Goal: Task Accomplishment & Management: Complete application form

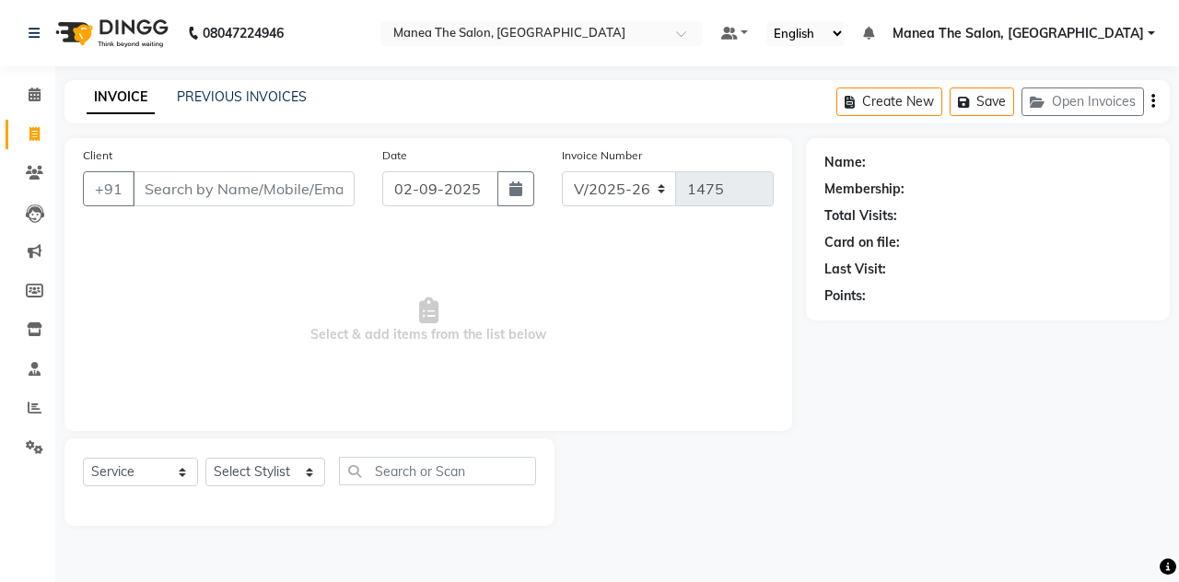
select select "7688"
select select "service"
click at [322, 189] on input "Client" at bounding box center [244, 188] width 222 height 35
type input "m"
click at [272, 196] on input "Client" at bounding box center [244, 188] width 222 height 35
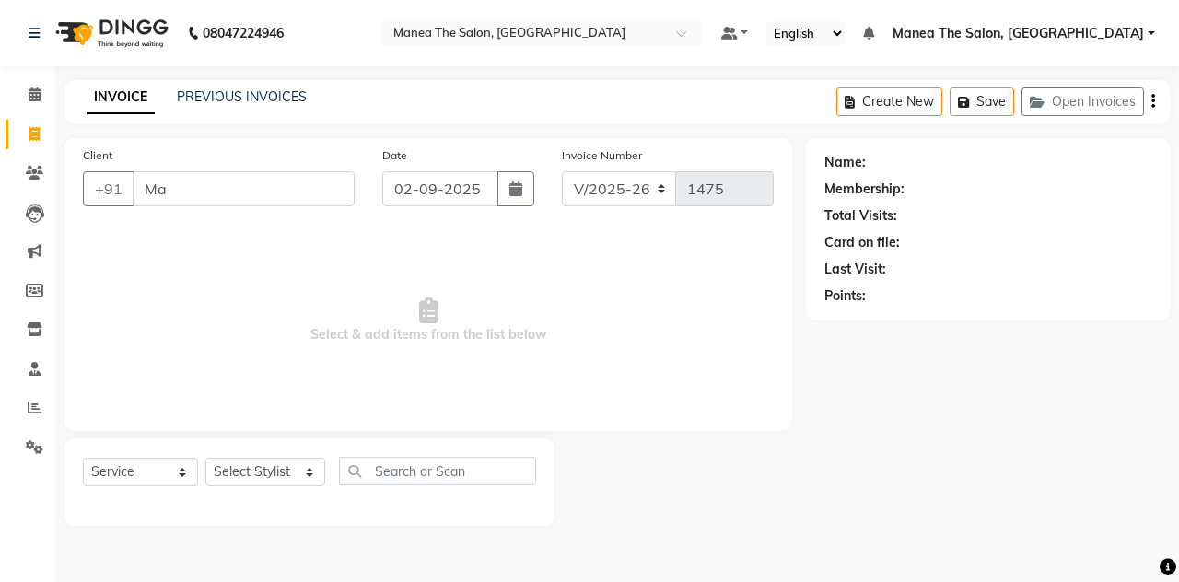
type input "M"
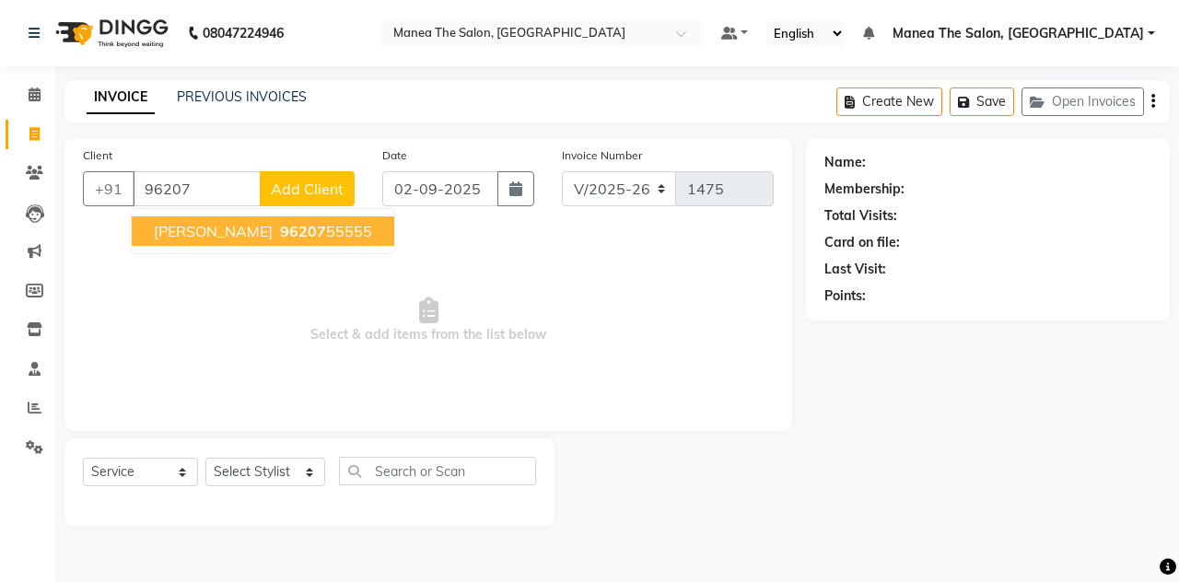
click at [280, 225] on span "96207" at bounding box center [303, 231] width 46 height 18
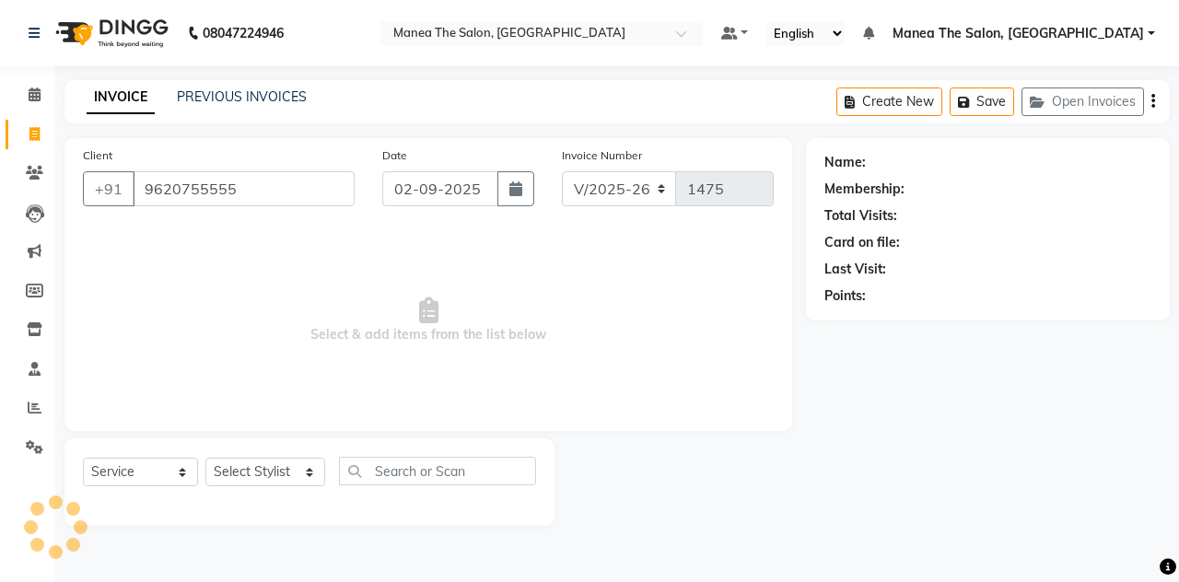
type input "9620755555"
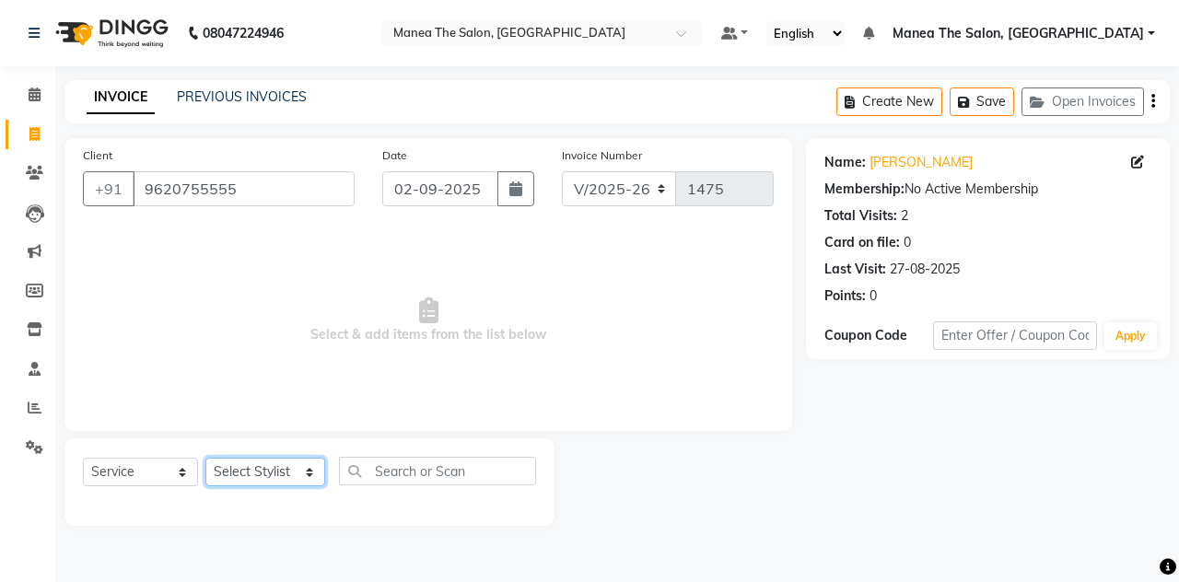
click at [302, 481] on select "Select Stylist aalam mahfuz [PERSON_NAME] [PERSON_NAME] The Salon, [GEOGRAPHIC_…" at bounding box center [265, 472] width 120 height 29
select select "68363"
click at [205, 458] on select "Select Stylist aalam mahfuz [PERSON_NAME] [PERSON_NAME] The Salon, [GEOGRAPHIC_…" at bounding box center [265, 472] width 120 height 29
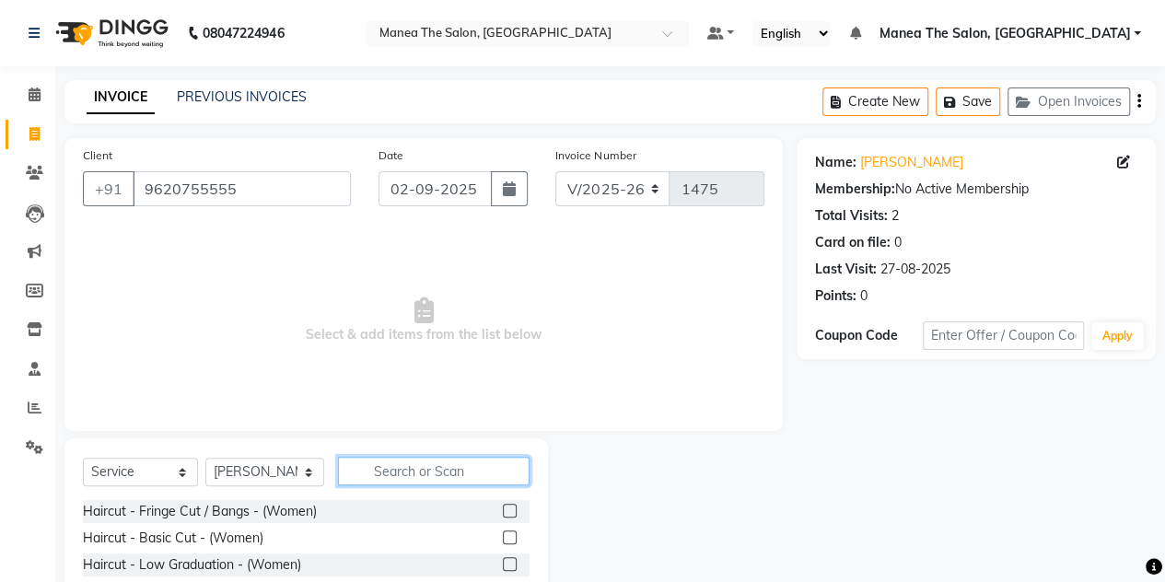
click at [411, 468] on input "text" at bounding box center [434, 471] width 192 height 29
type input "cre"
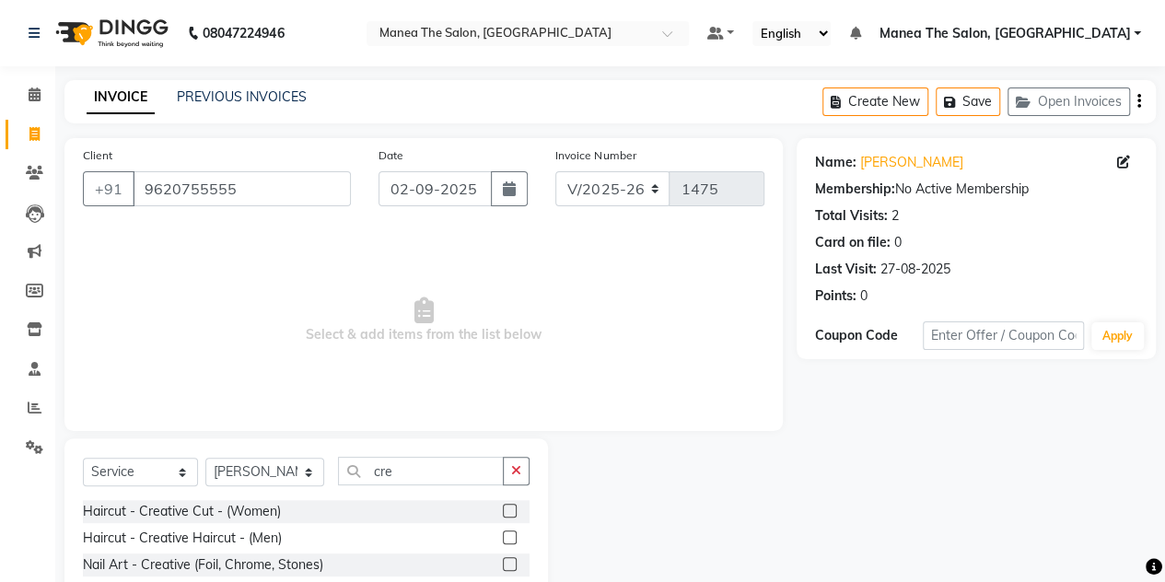
click at [509, 512] on label at bounding box center [510, 511] width 14 height 14
click at [509, 512] on input "checkbox" at bounding box center [509, 512] width 12 height 12
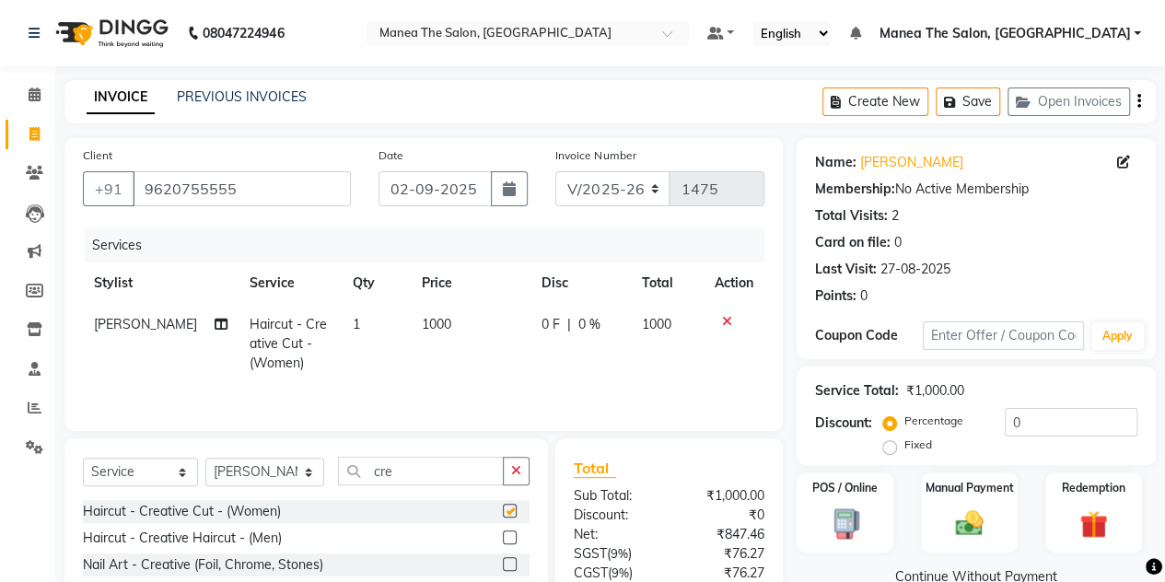
checkbox input "false"
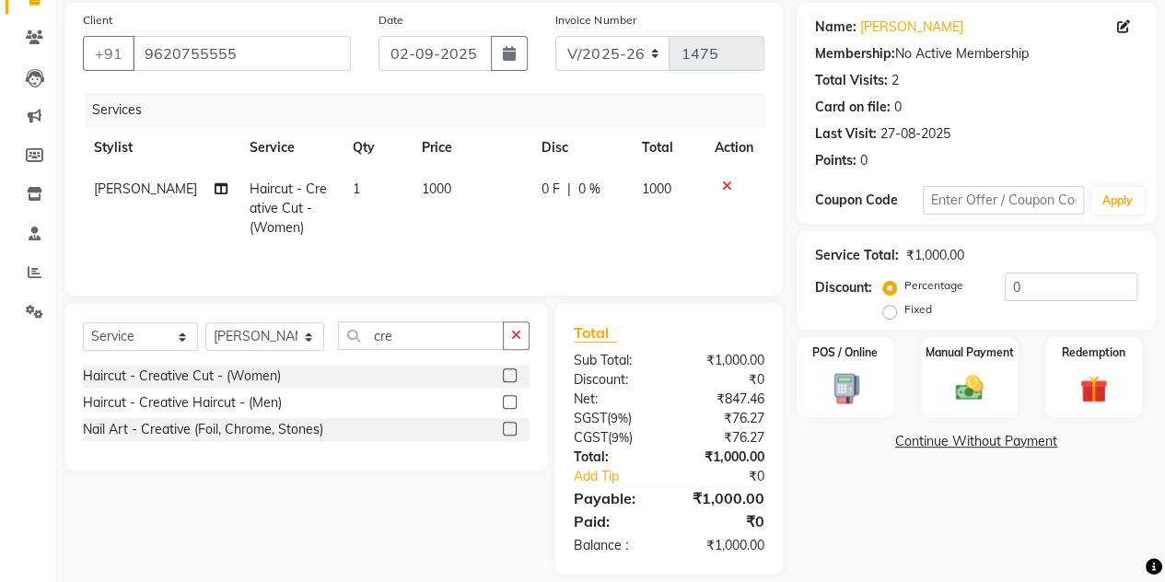
scroll to position [137, 0]
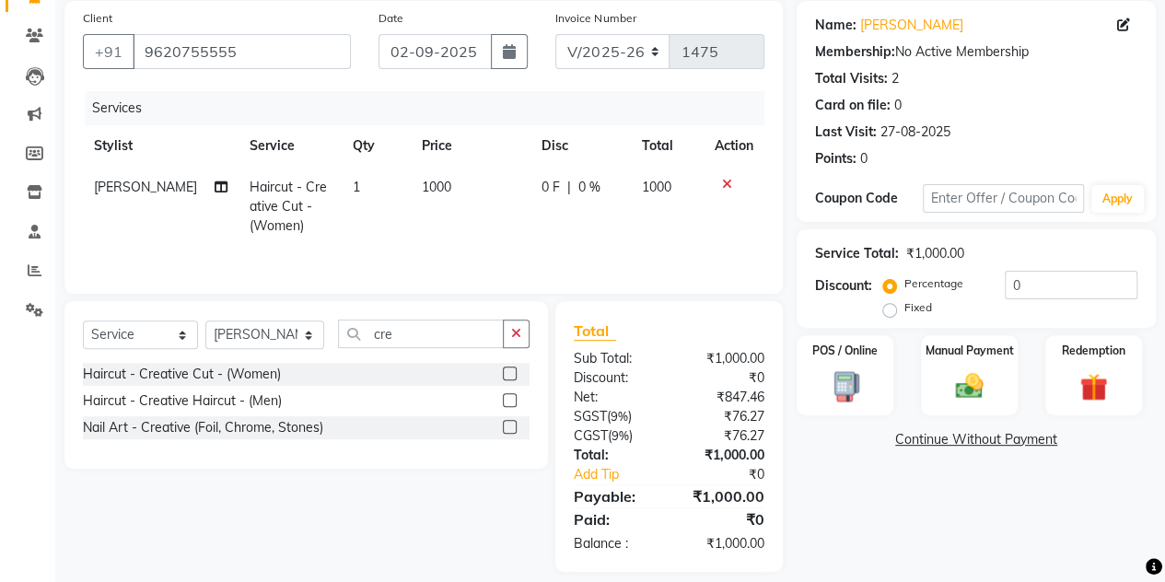
click at [506, 401] on label at bounding box center [510, 400] width 14 height 14
click at [506, 401] on input "checkbox" at bounding box center [509, 401] width 12 height 12
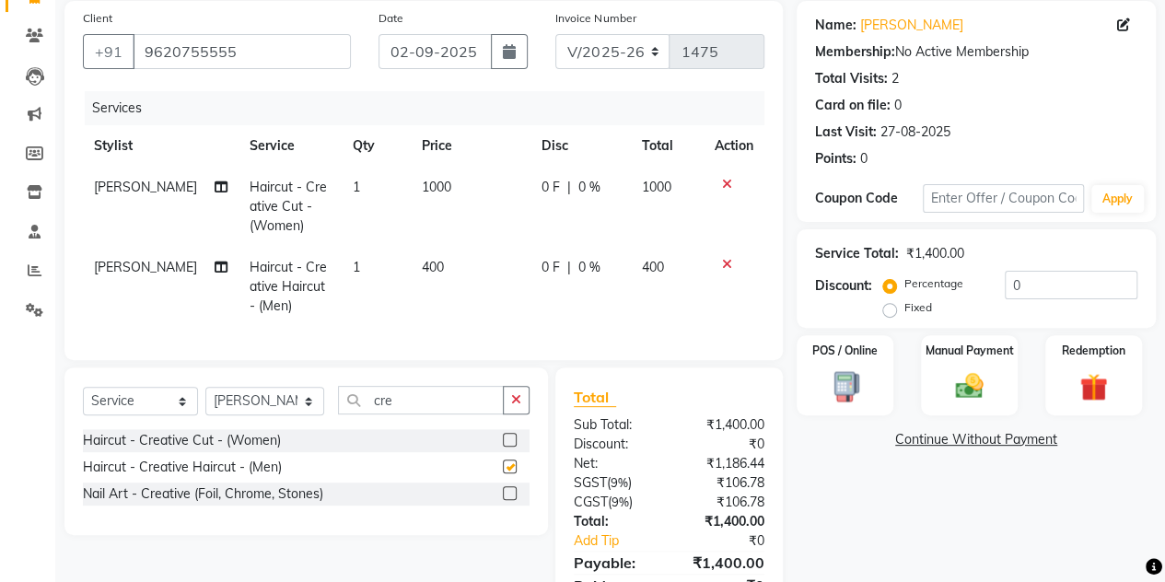
checkbox input "false"
click at [730, 178] on icon at bounding box center [727, 184] width 10 height 13
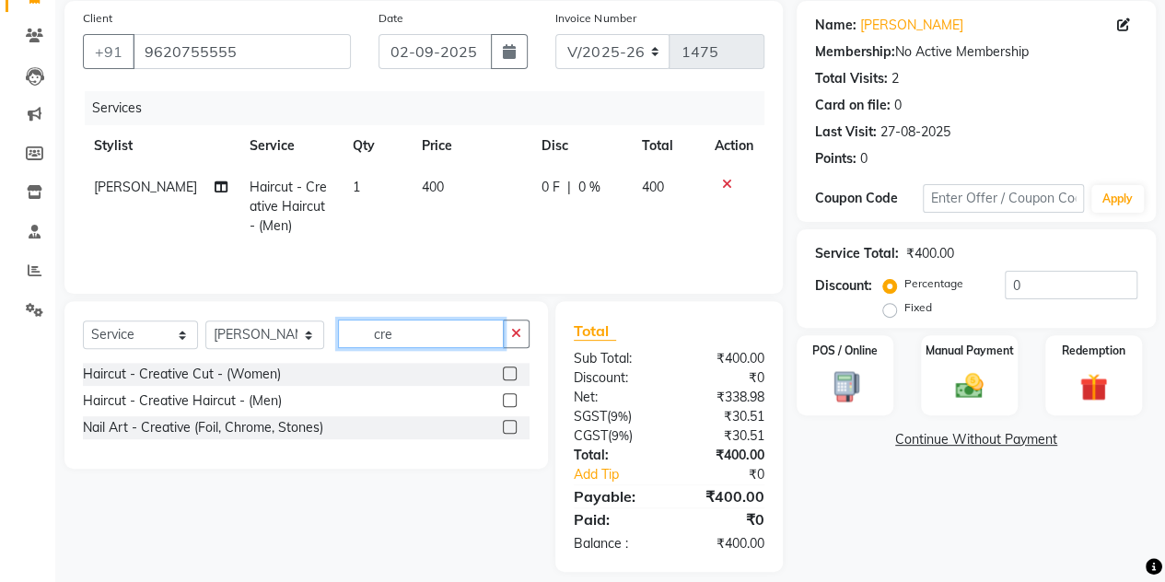
click at [428, 325] on input "cre" at bounding box center [421, 334] width 166 height 29
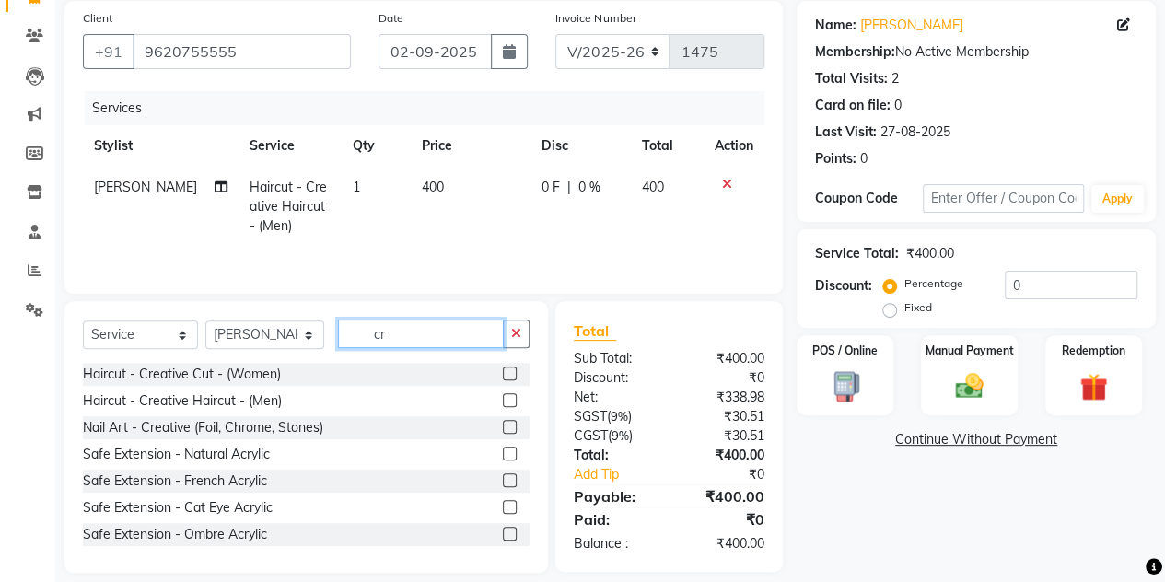
type input "c"
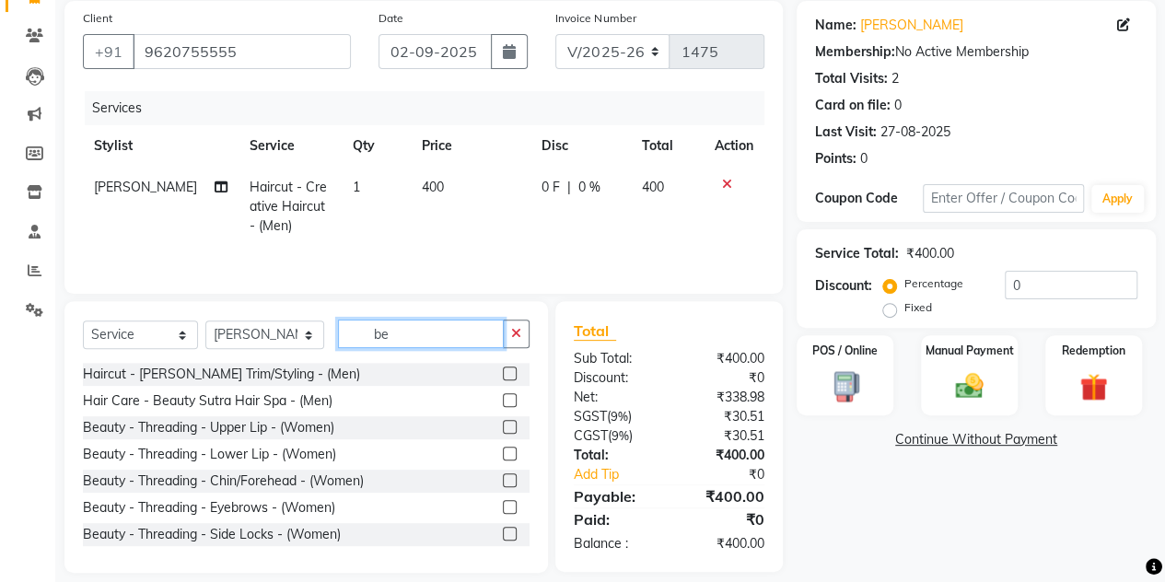
type input "be"
click at [503, 375] on label at bounding box center [510, 374] width 14 height 14
click at [503, 375] on input "checkbox" at bounding box center [509, 375] width 12 height 12
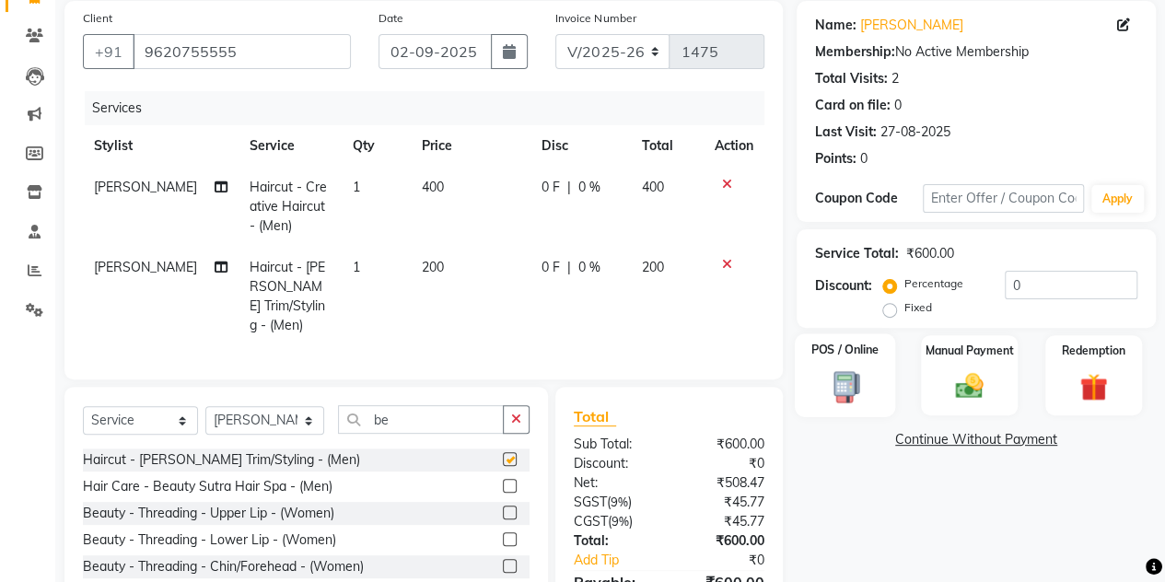
checkbox input "false"
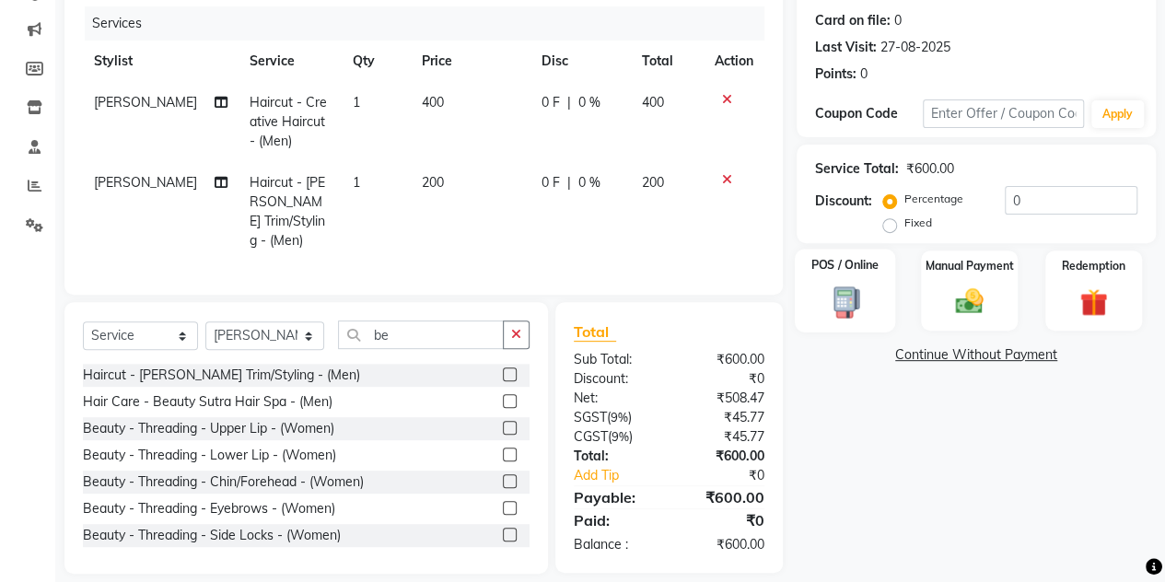
scroll to position [236, 0]
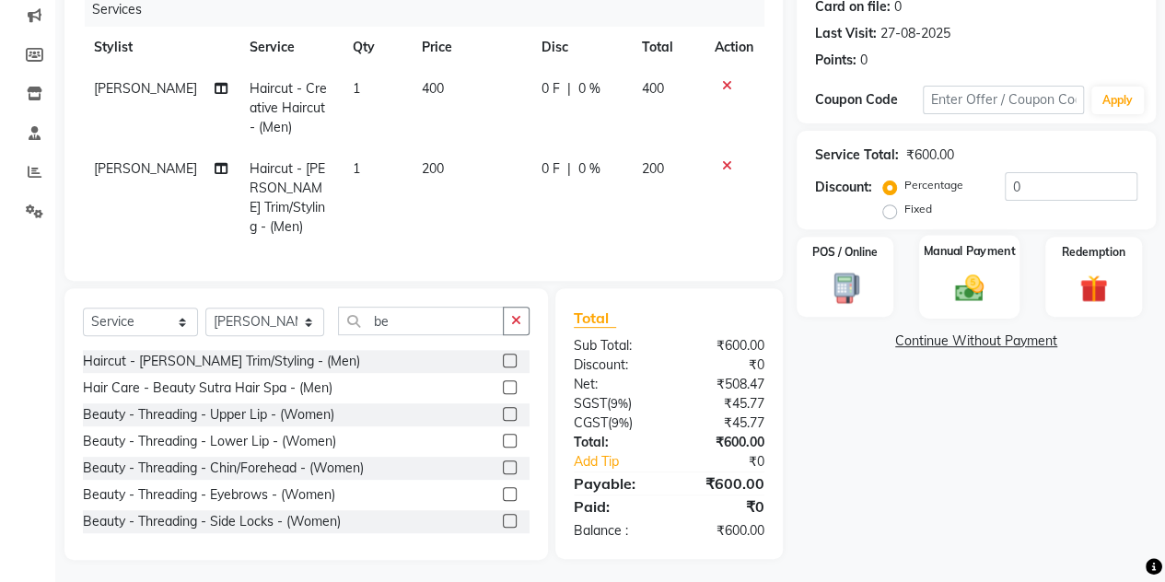
click at [946, 271] on img at bounding box center [969, 287] width 47 height 33
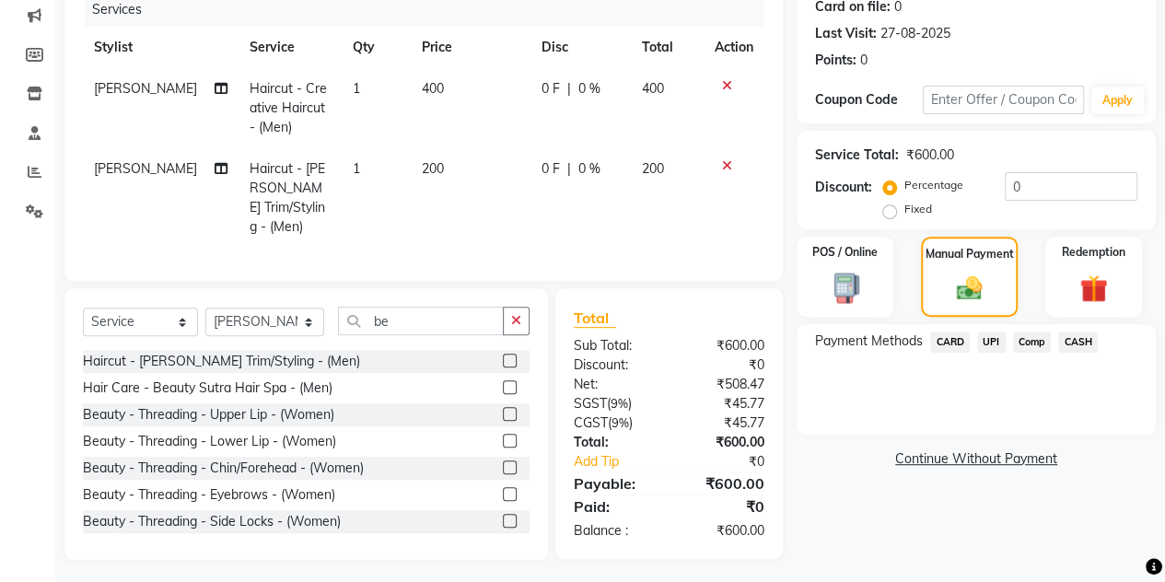
click at [1080, 345] on span "CASH" at bounding box center [1079, 342] width 40 height 21
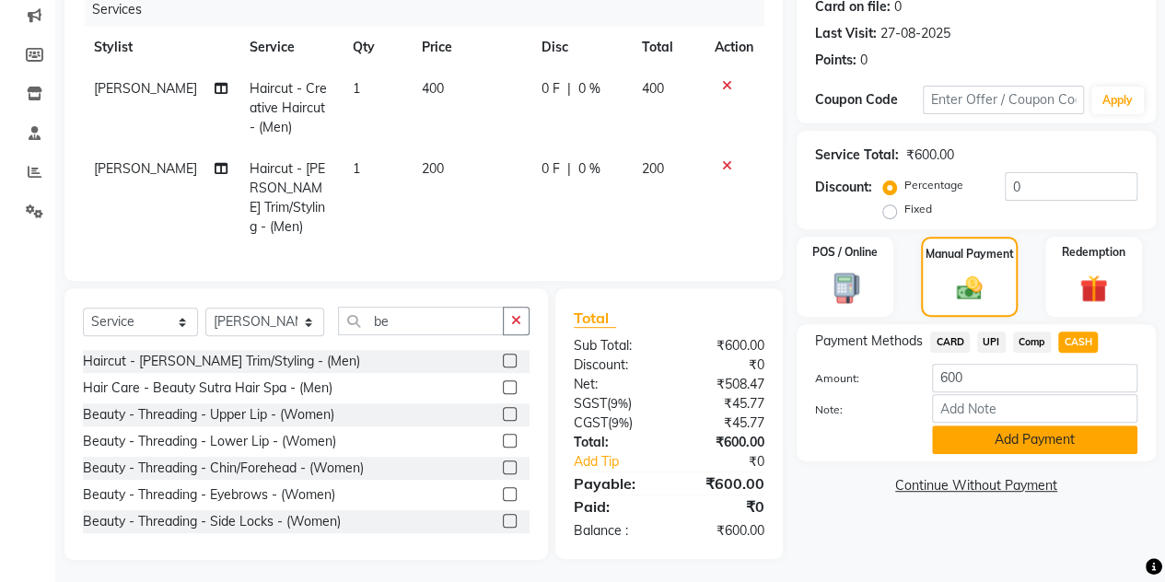
click at [1024, 432] on button "Add Payment" at bounding box center [1034, 440] width 205 height 29
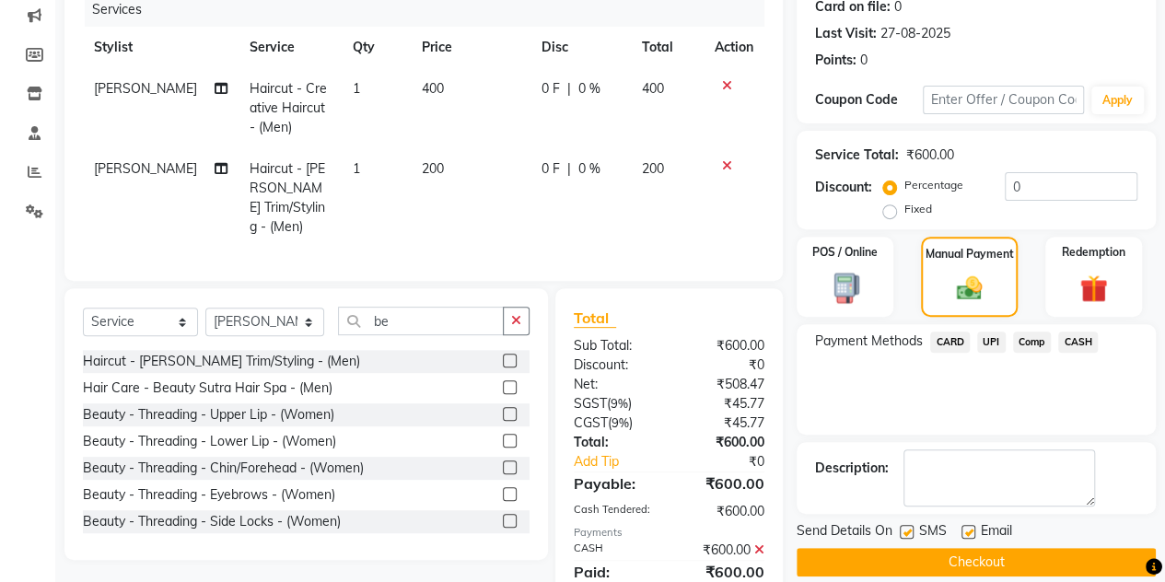
scroll to position [299, 0]
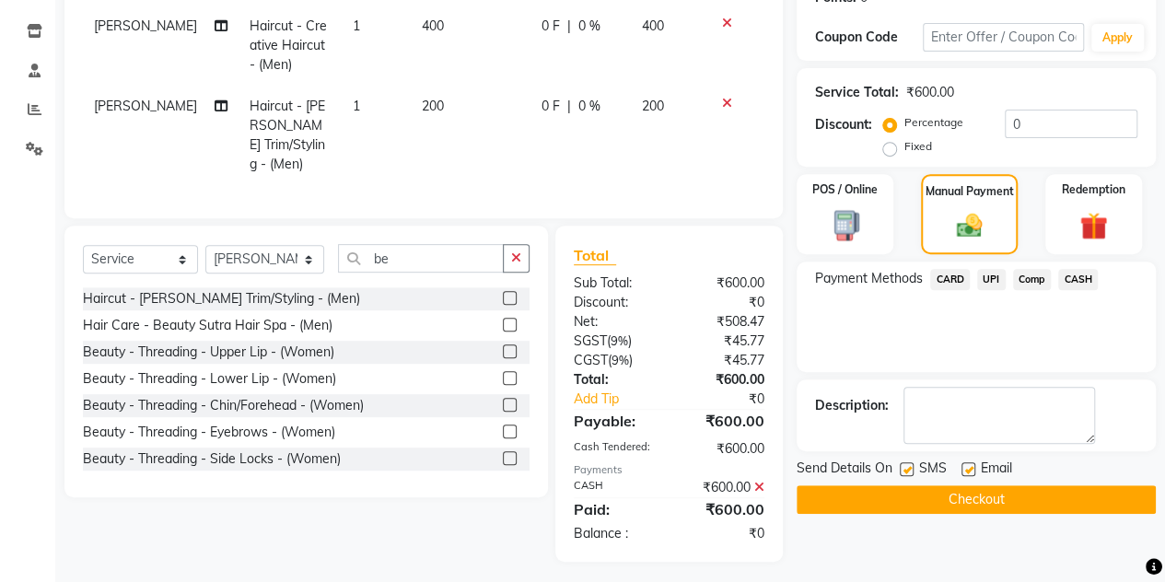
click at [984, 498] on button "Checkout" at bounding box center [976, 500] width 359 height 29
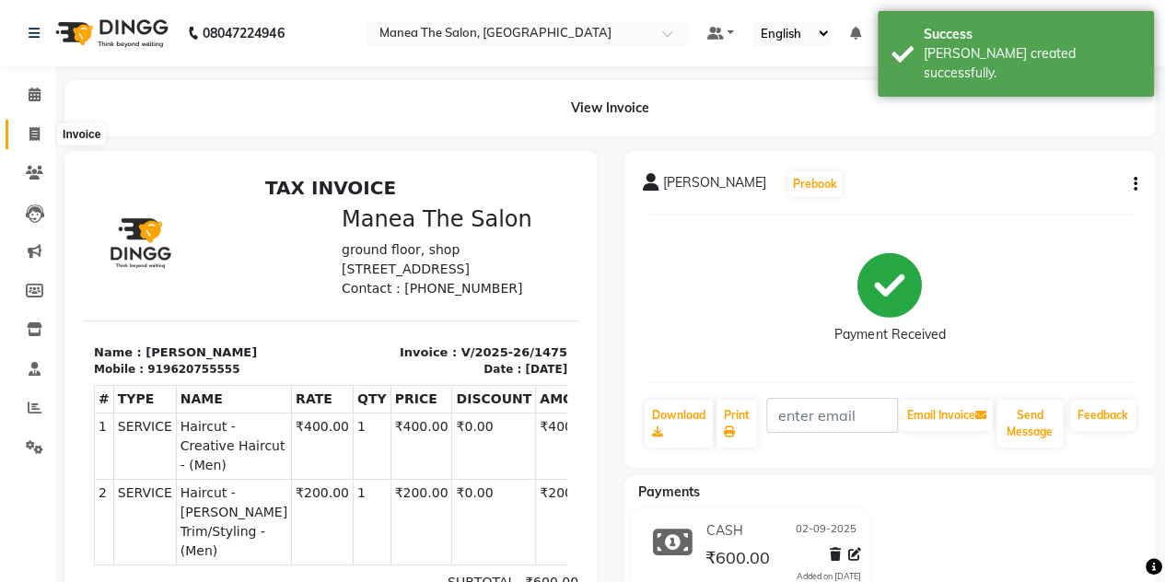
click at [31, 138] on icon at bounding box center [34, 134] width 10 height 14
select select "service"
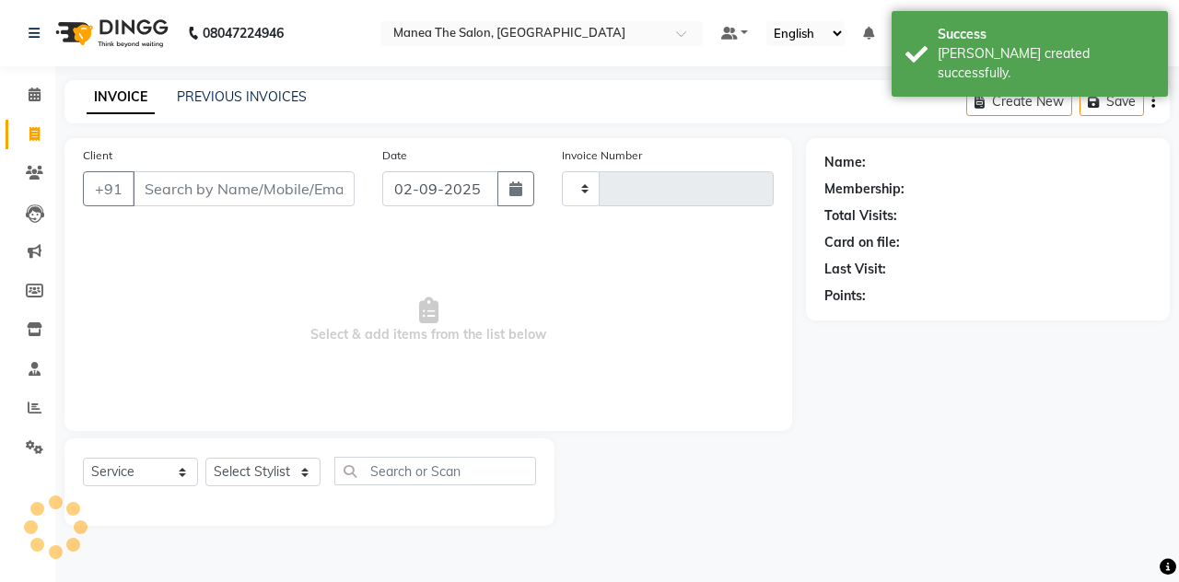
type input "1476"
select select "7688"
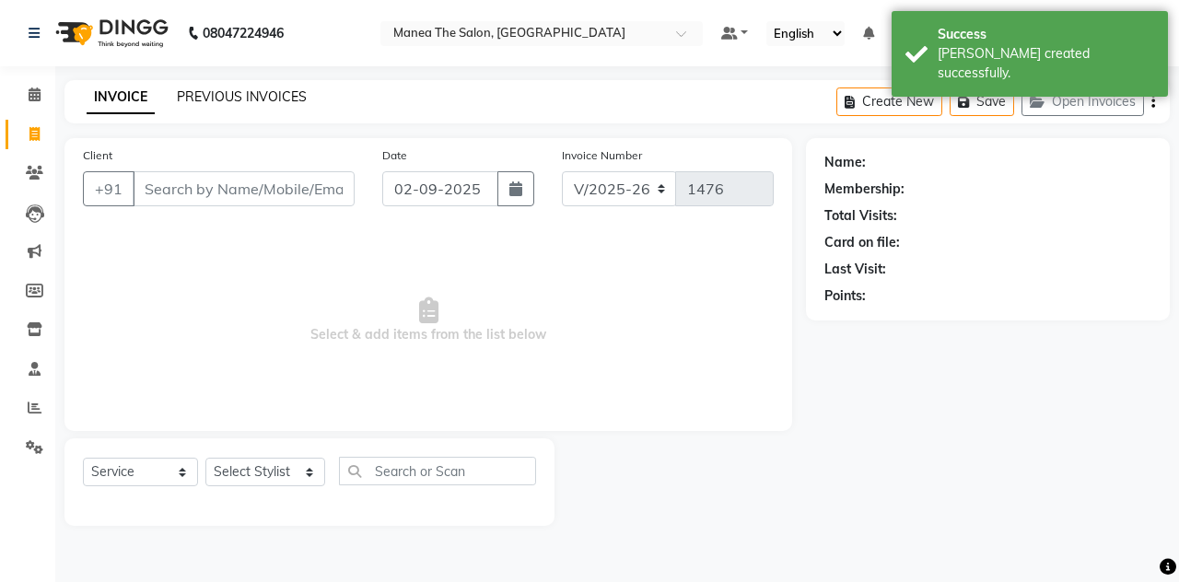
click at [245, 94] on link "PREVIOUS INVOICES" at bounding box center [242, 96] width 130 height 17
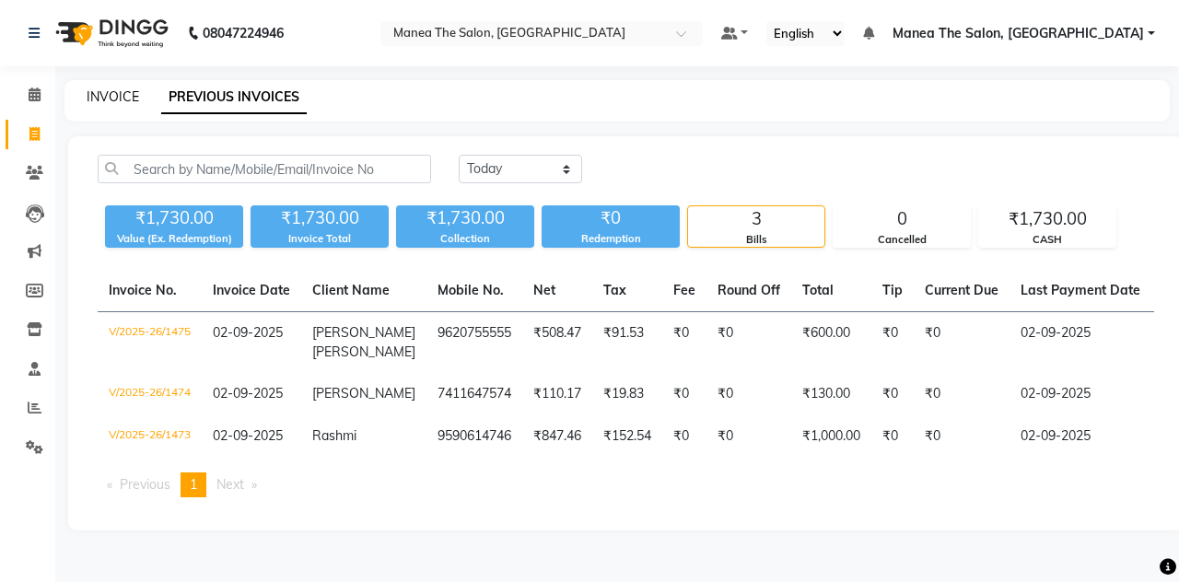
click at [118, 103] on link "INVOICE" at bounding box center [113, 96] width 53 height 17
select select "service"
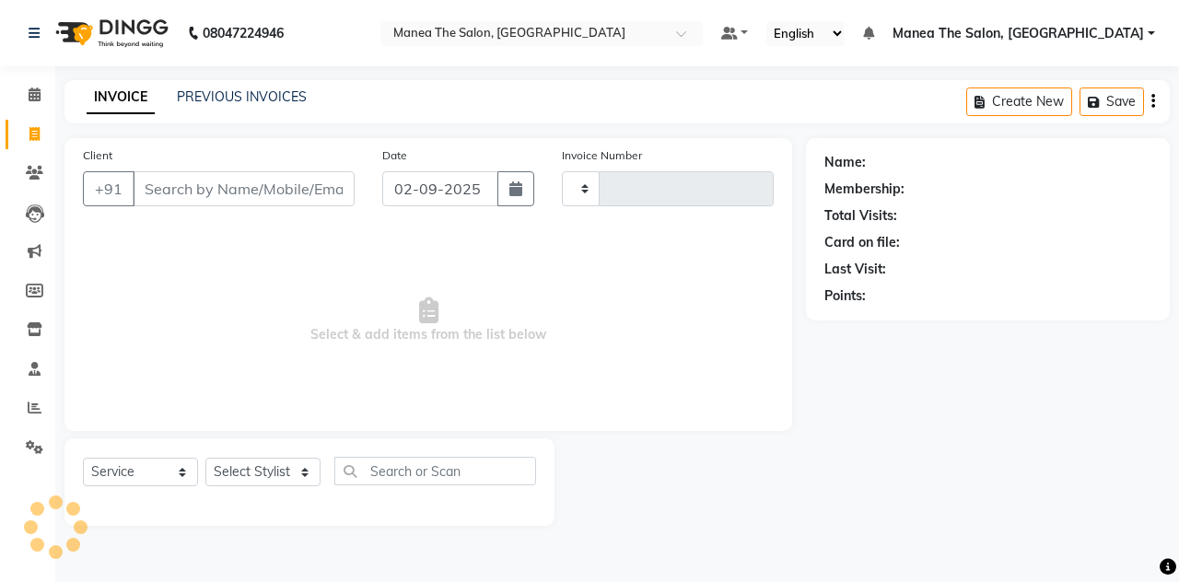
type input "1476"
select select "7688"
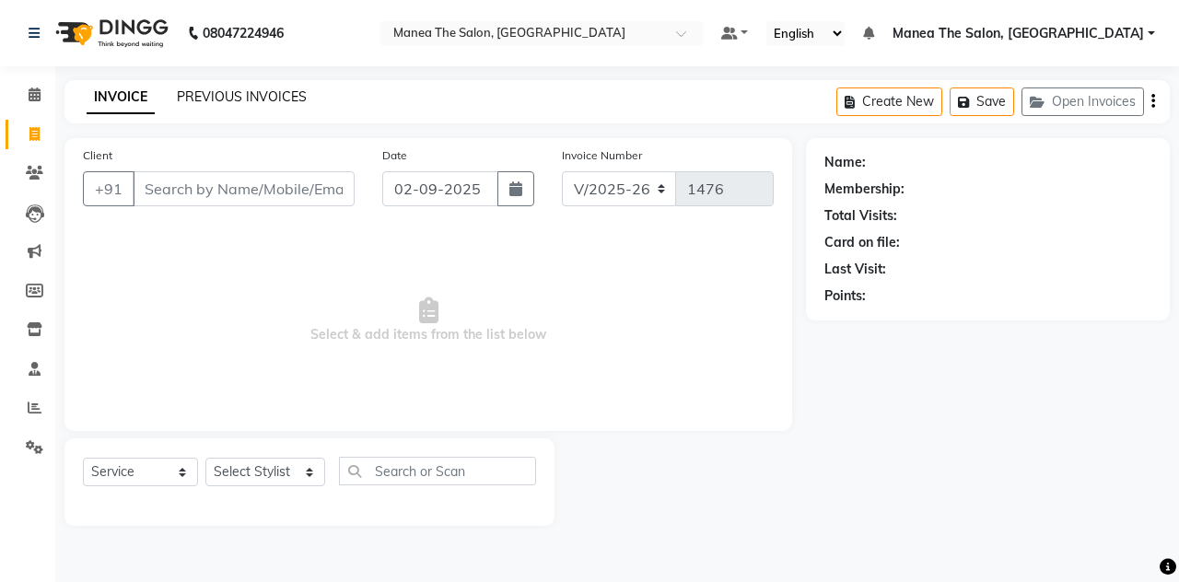
click at [221, 101] on link "PREVIOUS INVOICES" at bounding box center [242, 96] width 130 height 17
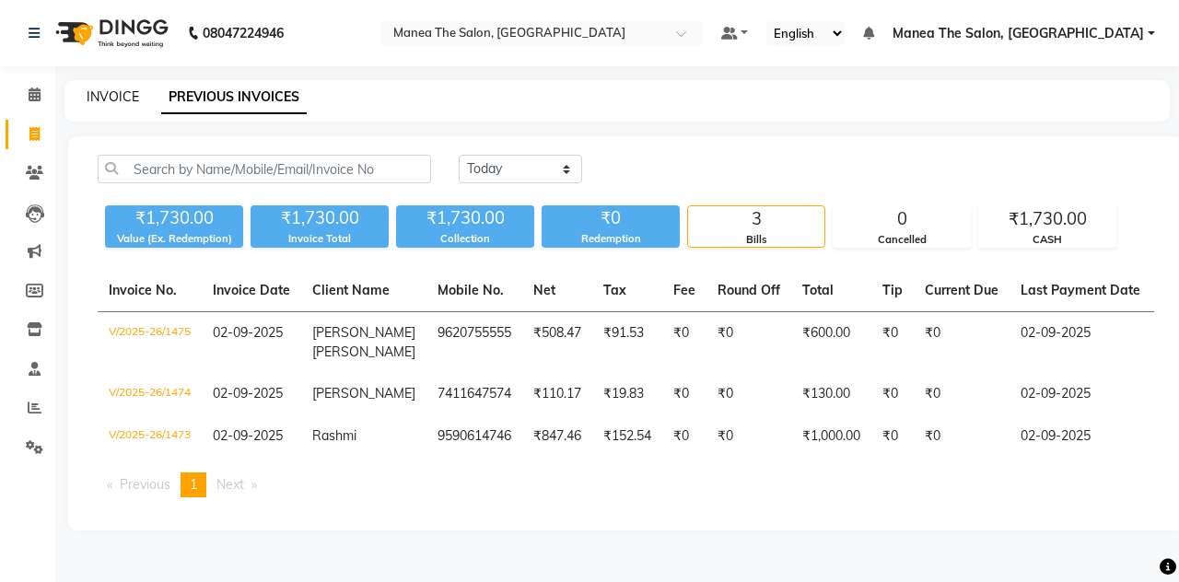
click at [111, 97] on link "INVOICE" at bounding box center [113, 96] width 53 height 17
select select "service"
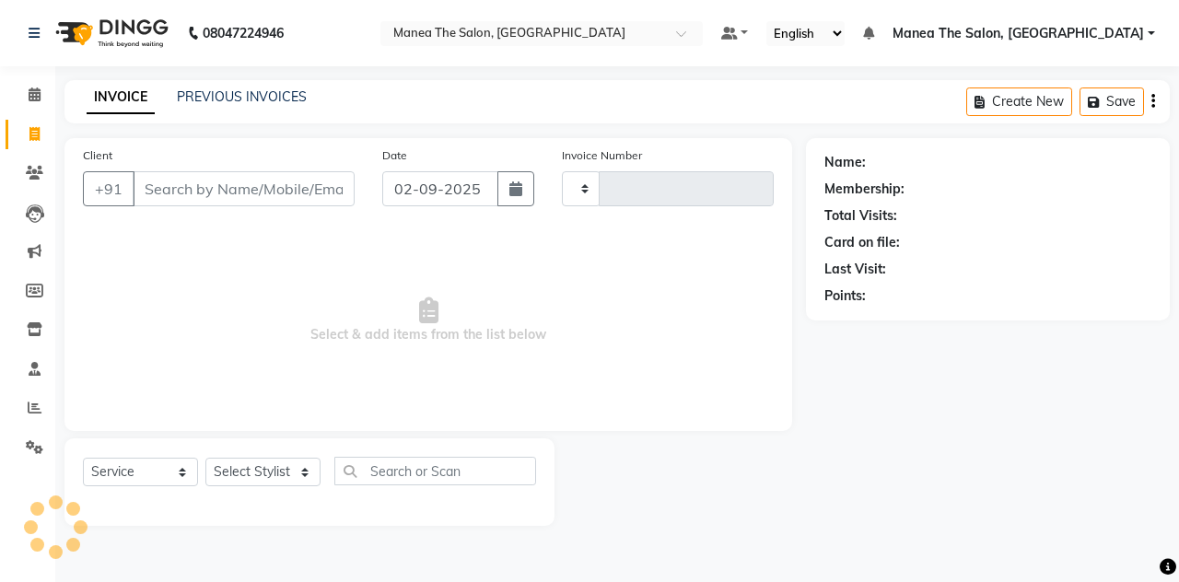
type input "1476"
select select "7688"
